Goal: Information Seeking & Learning: Understand process/instructions

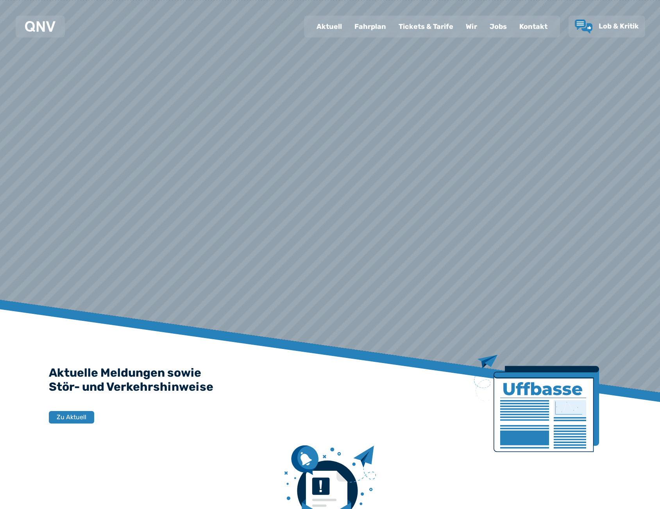
drag, startPoint x: 0, startPoint y: 0, endPoint x: 379, endPoint y: 34, distance: 380.8
click at [379, 34] on div "Fahrplan" at bounding box center [370, 26] width 44 height 20
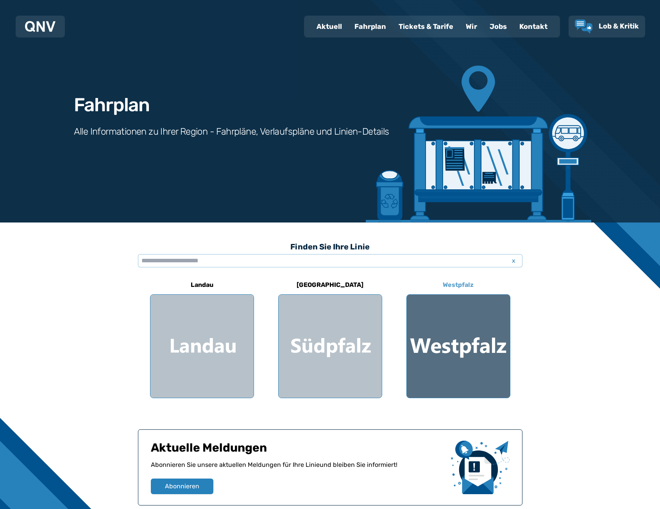
click at [432, 329] on div at bounding box center [458, 346] width 103 height 103
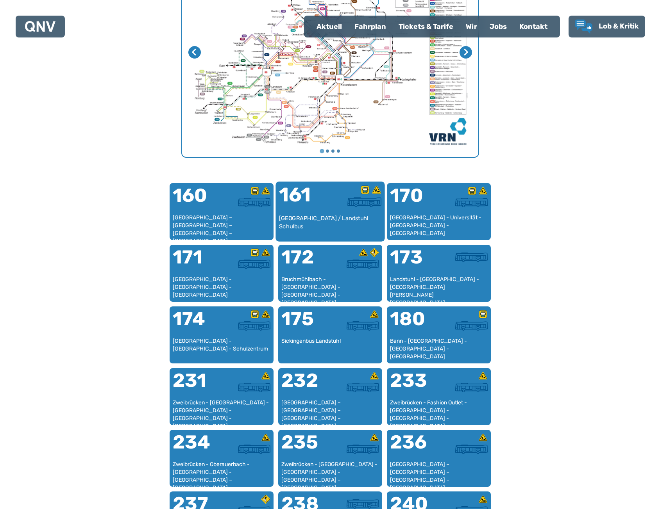
click at [311, 205] on div "161" at bounding box center [304, 199] width 51 height 29
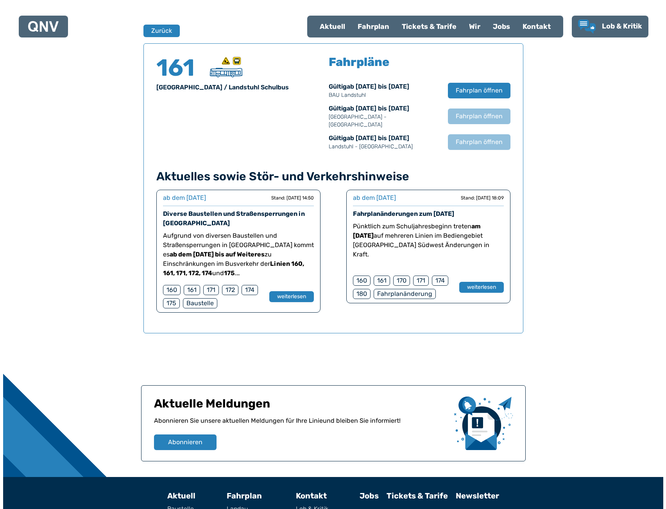
scroll to position [515, 0]
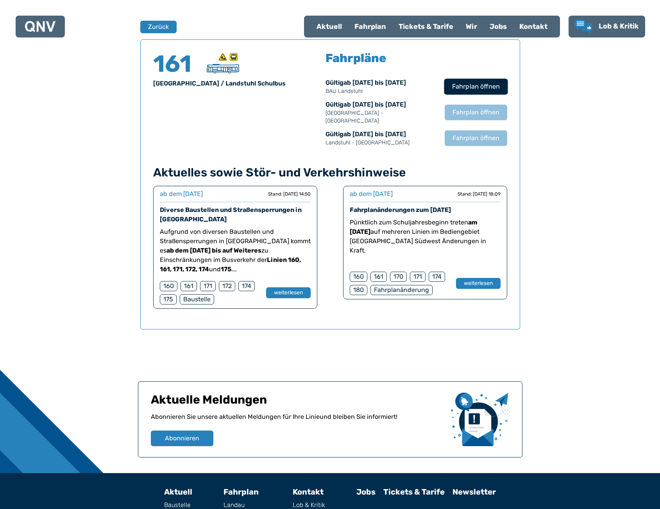
click at [465, 89] on span "Fahrplan öffnen" at bounding box center [476, 86] width 48 height 9
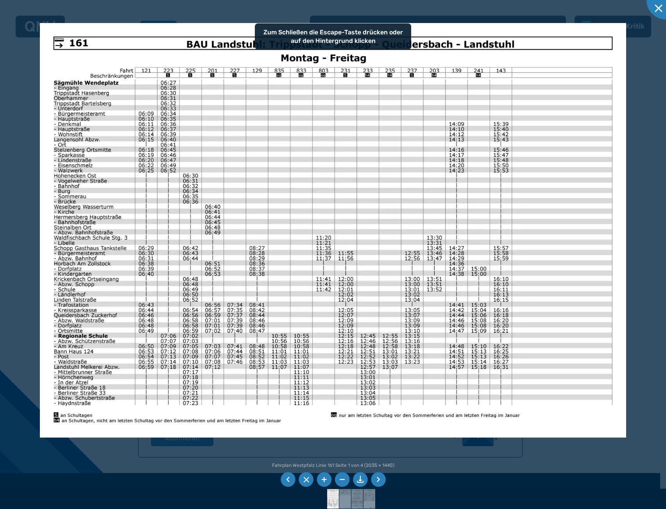
click at [258, 248] on img at bounding box center [333, 230] width 586 height 415
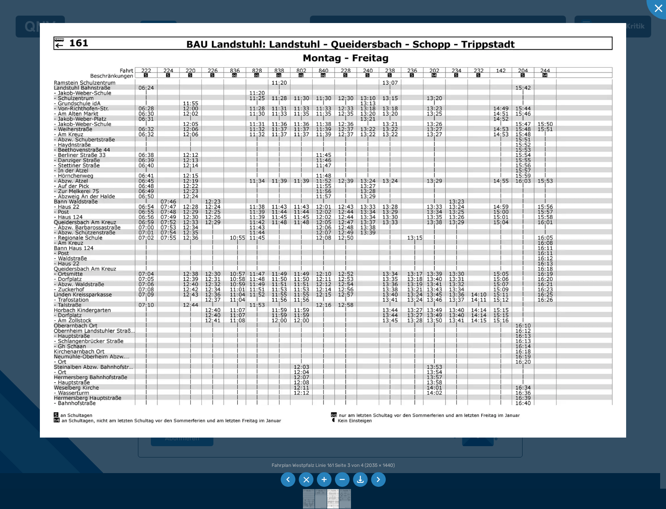
click at [325, 285] on img at bounding box center [333, 230] width 586 height 415
